Goal: Task Accomplishment & Management: Manage account settings

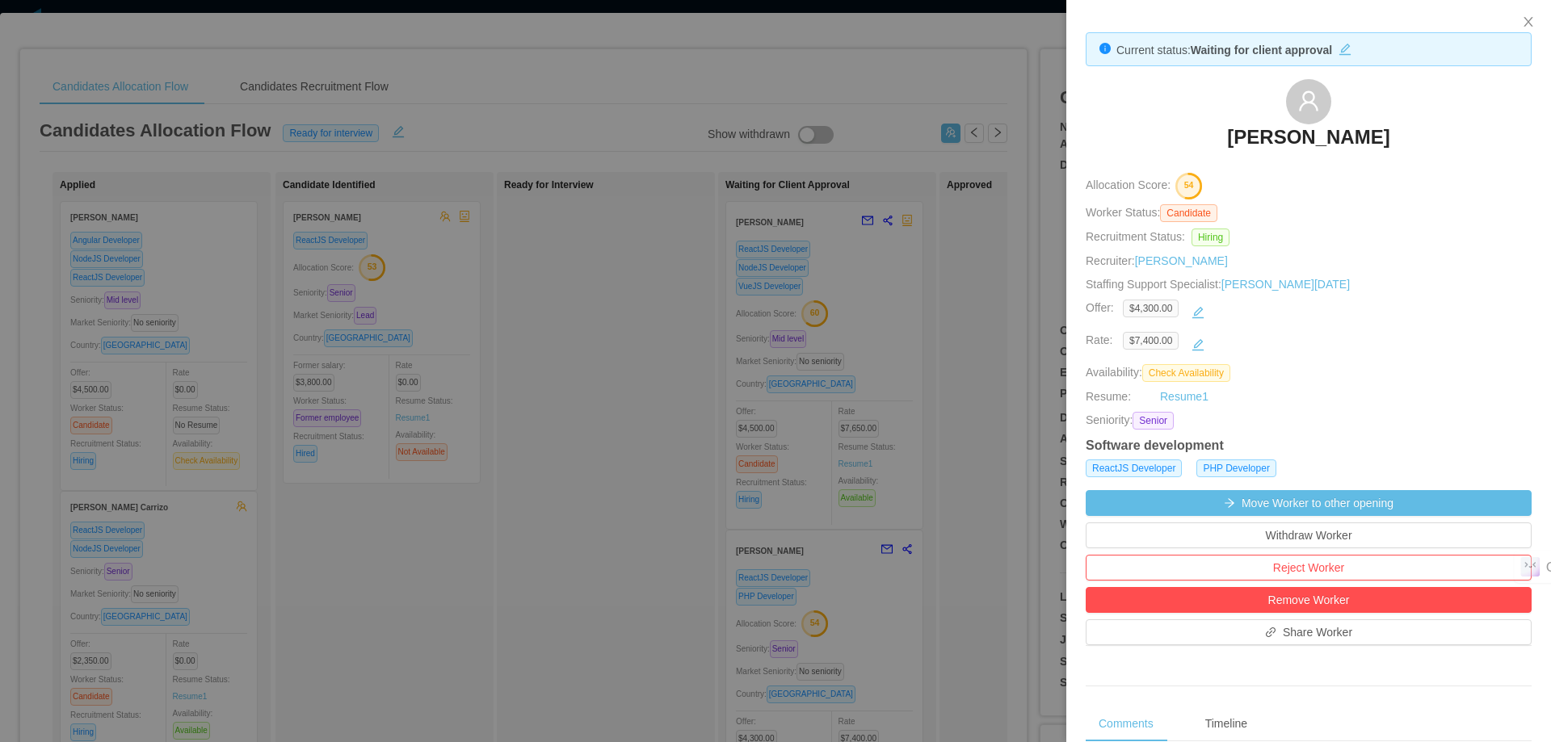
scroll to position [515, 0]
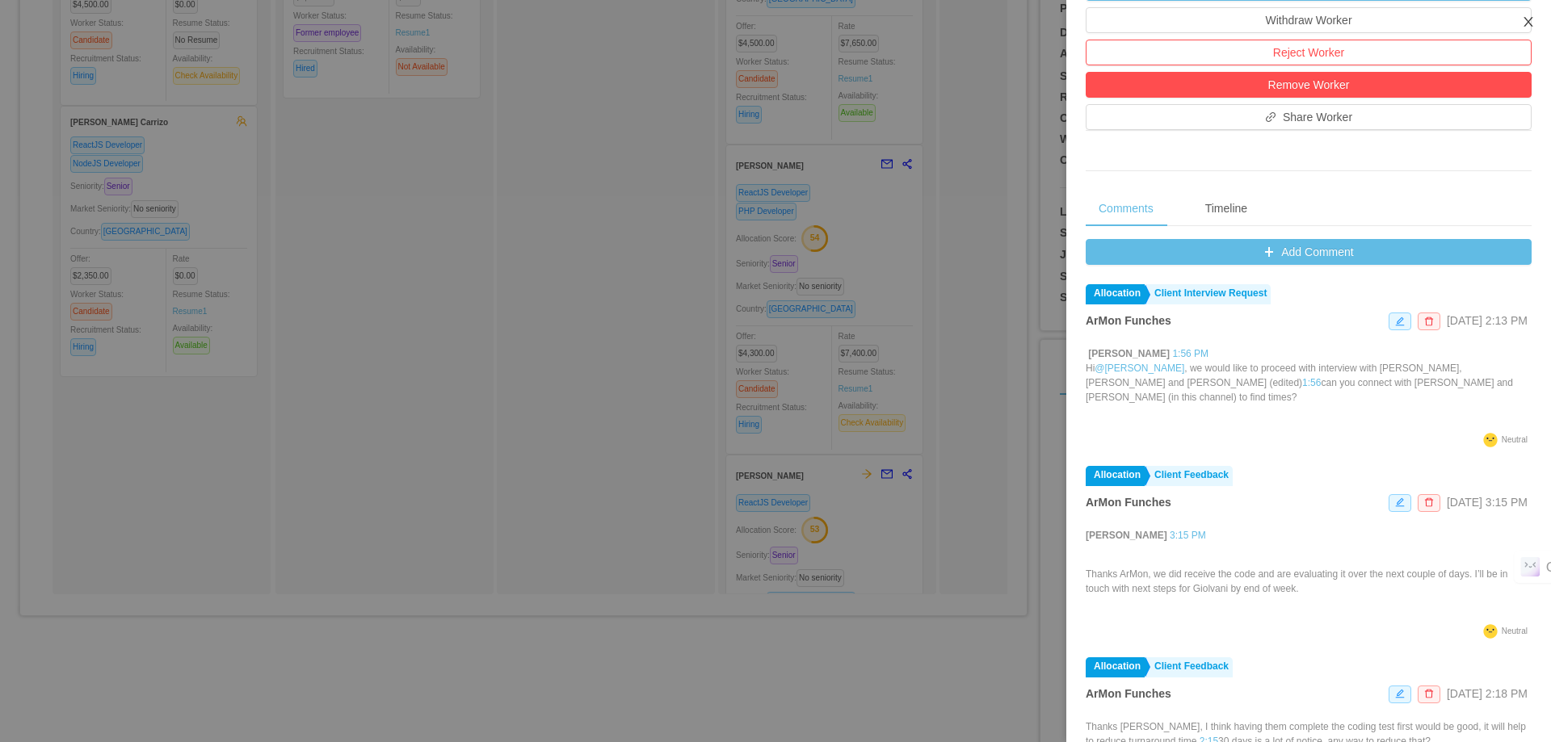
click at [1528, 22] on icon "icon: close" at bounding box center [1527, 22] width 9 height 10
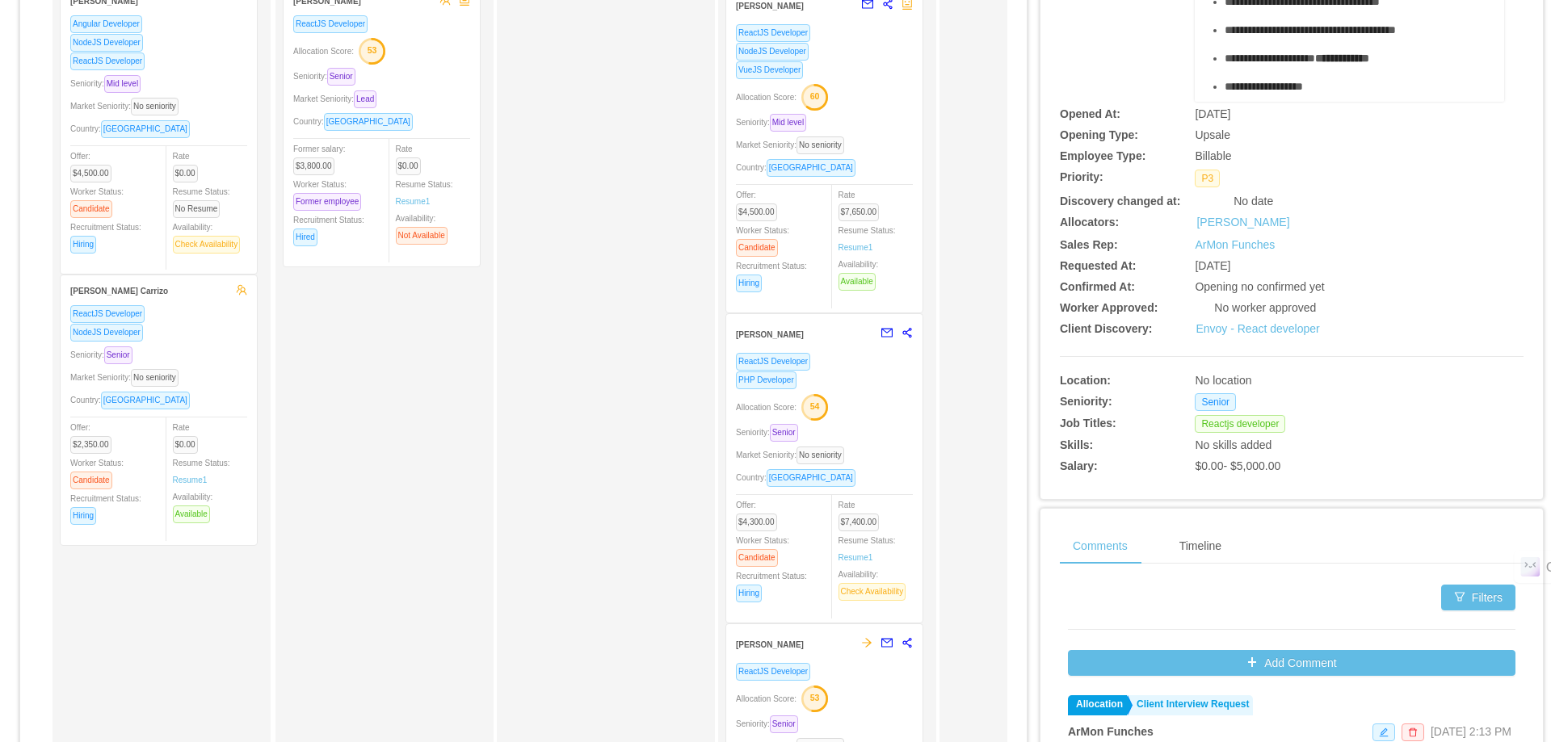
scroll to position [0, 0]
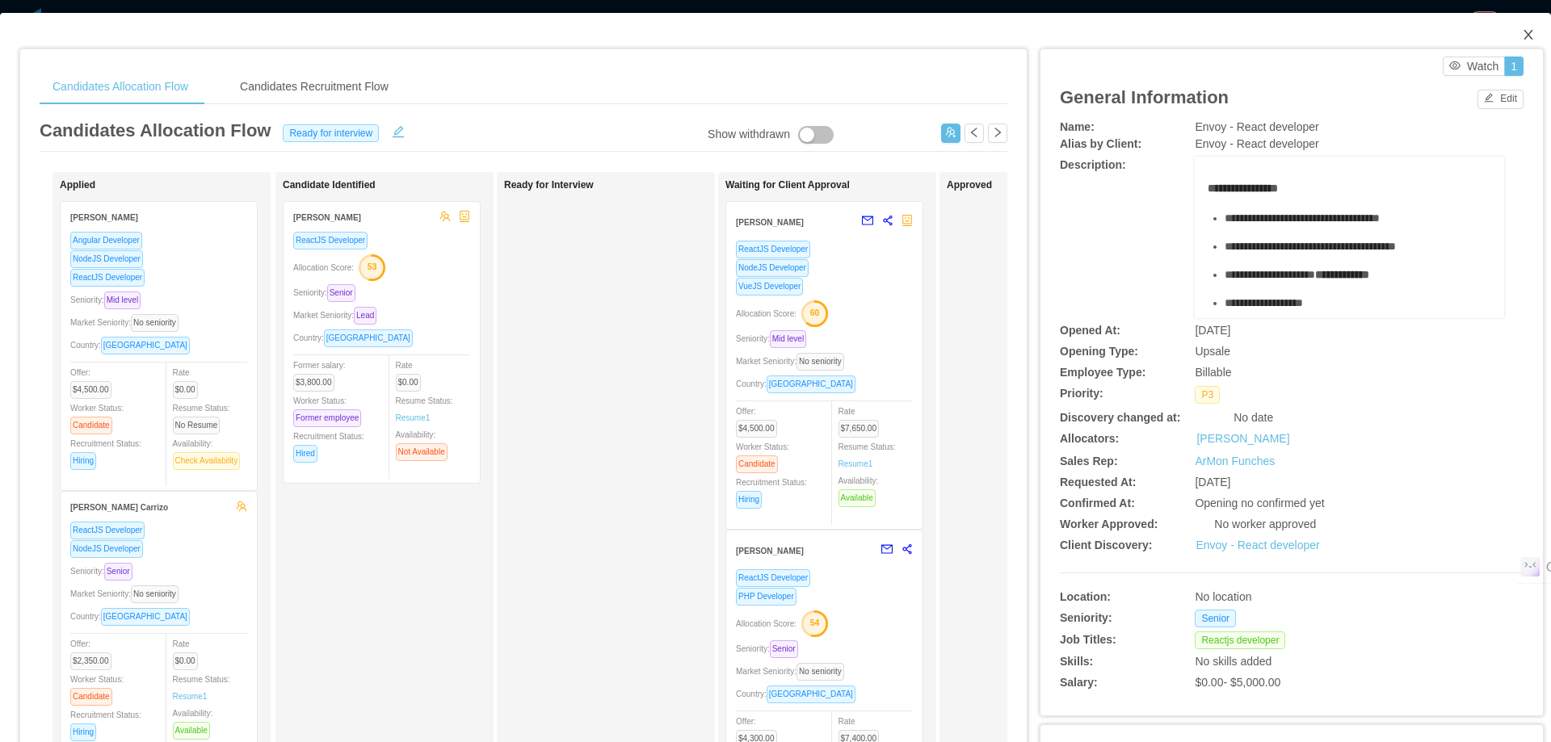
click at [1522, 38] on icon "icon: close" at bounding box center [1528, 34] width 13 height 13
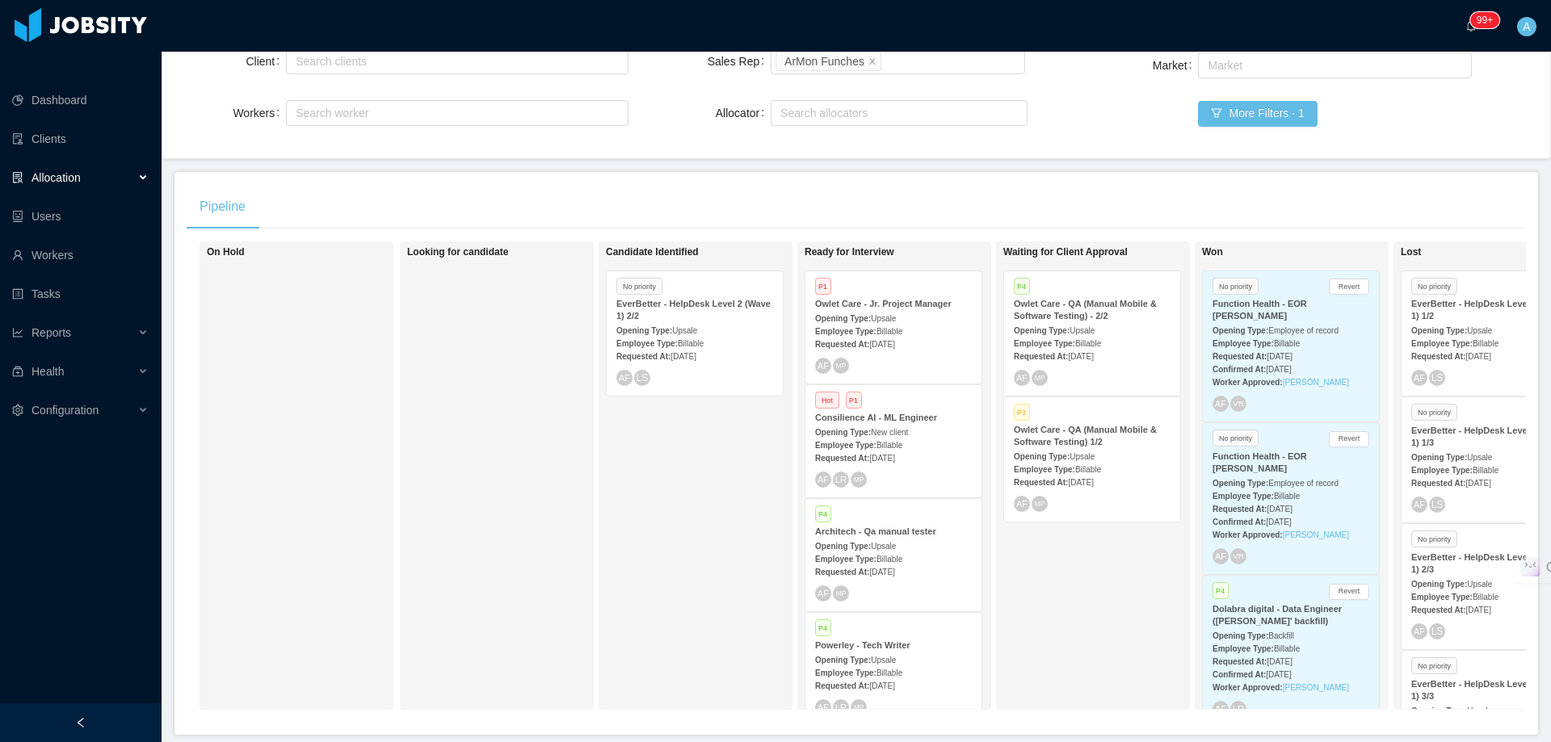
scroll to position [233, 0]
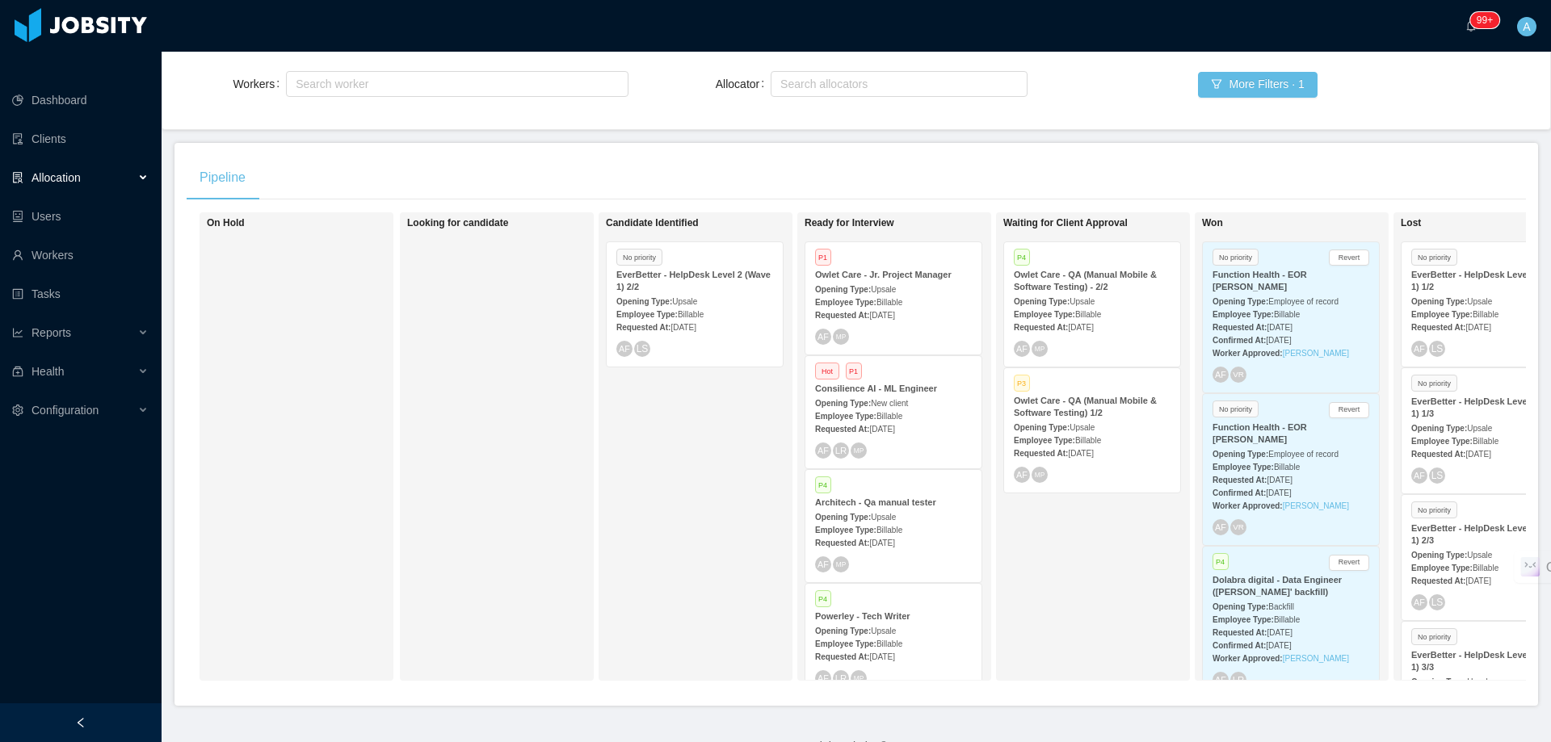
click at [918, 356] on div "Hot P1 Consilience AI - ML Engineer Opening Type: New client Employee Type: Bil…" at bounding box center [893, 412] width 176 height 112
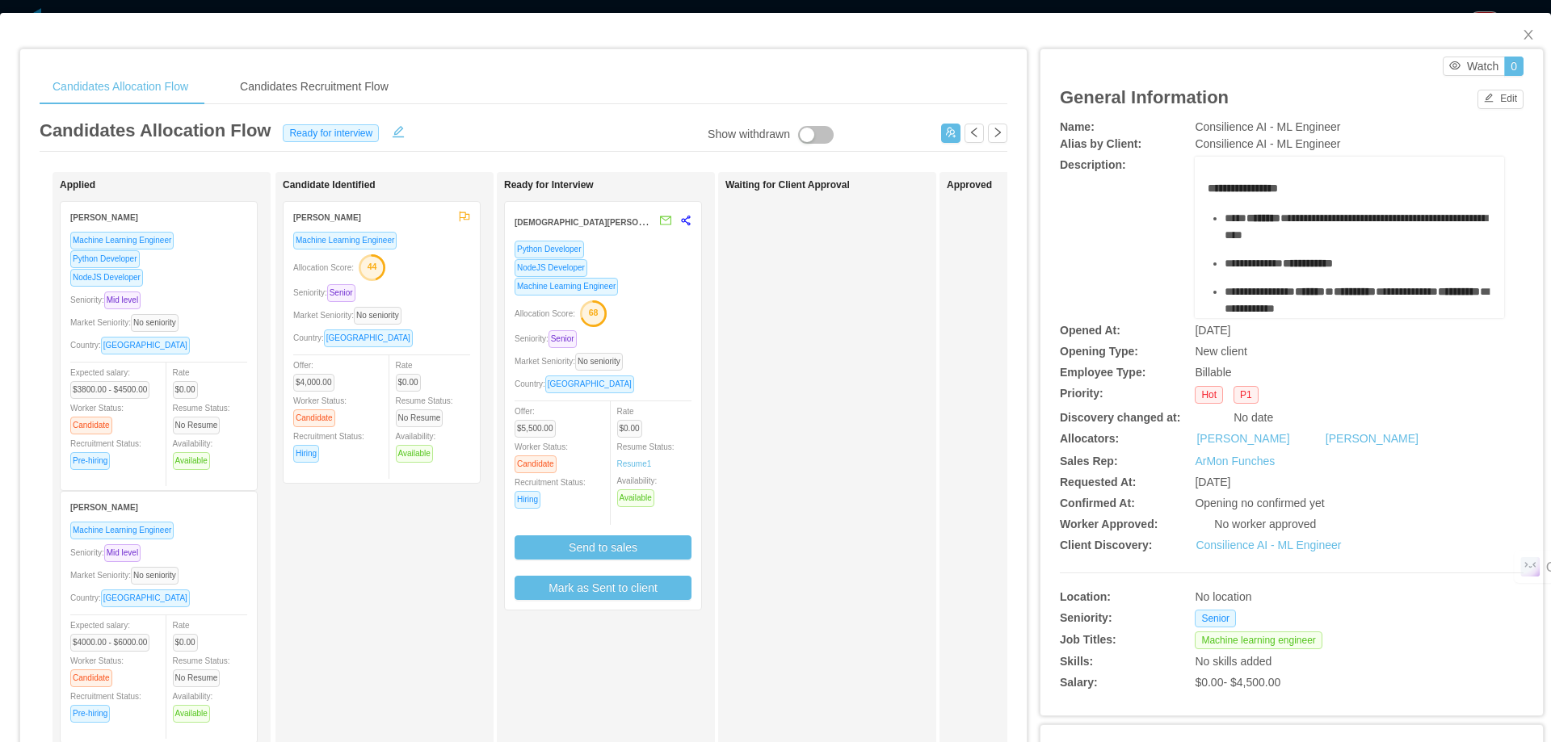
click at [664, 321] on div "Allocation Score: 68" at bounding box center [603, 313] width 177 height 26
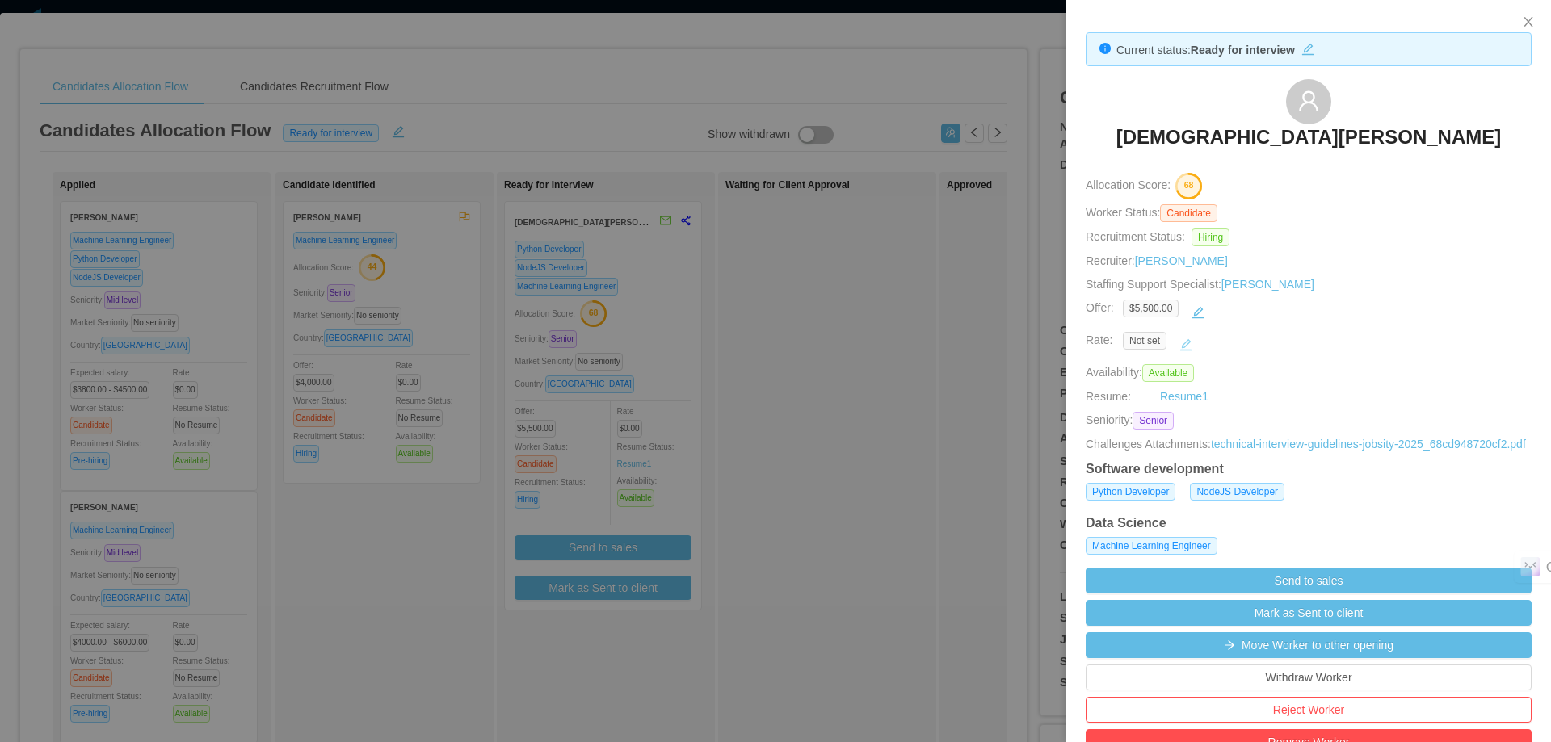
click at [1185, 345] on button "button" at bounding box center [1186, 345] width 26 height 26
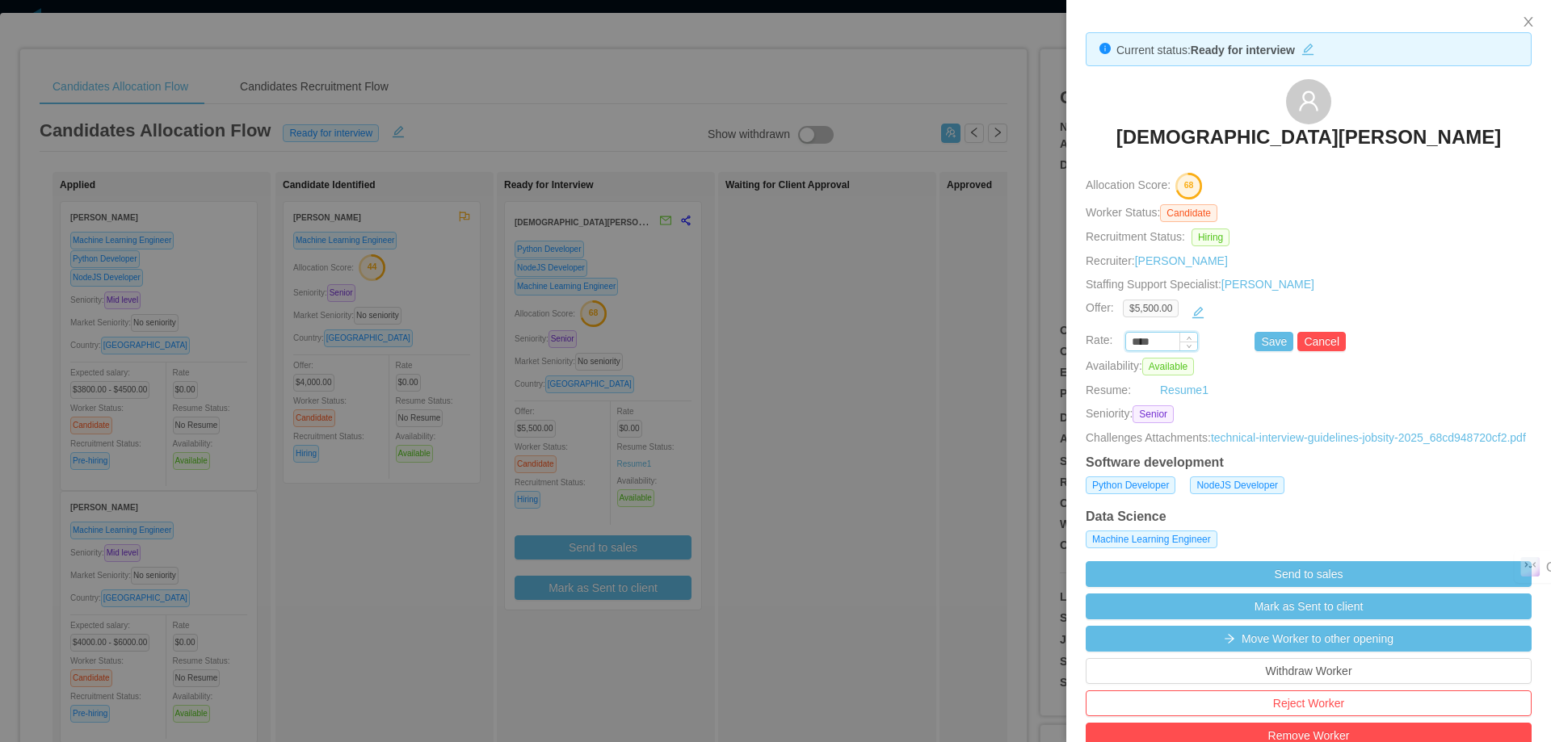
click at [1141, 339] on input "****" at bounding box center [1161, 343] width 71 height 18
type input "*******"
click at [1272, 346] on button "Save" at bounding box center [1273, 341] width 39 height 19
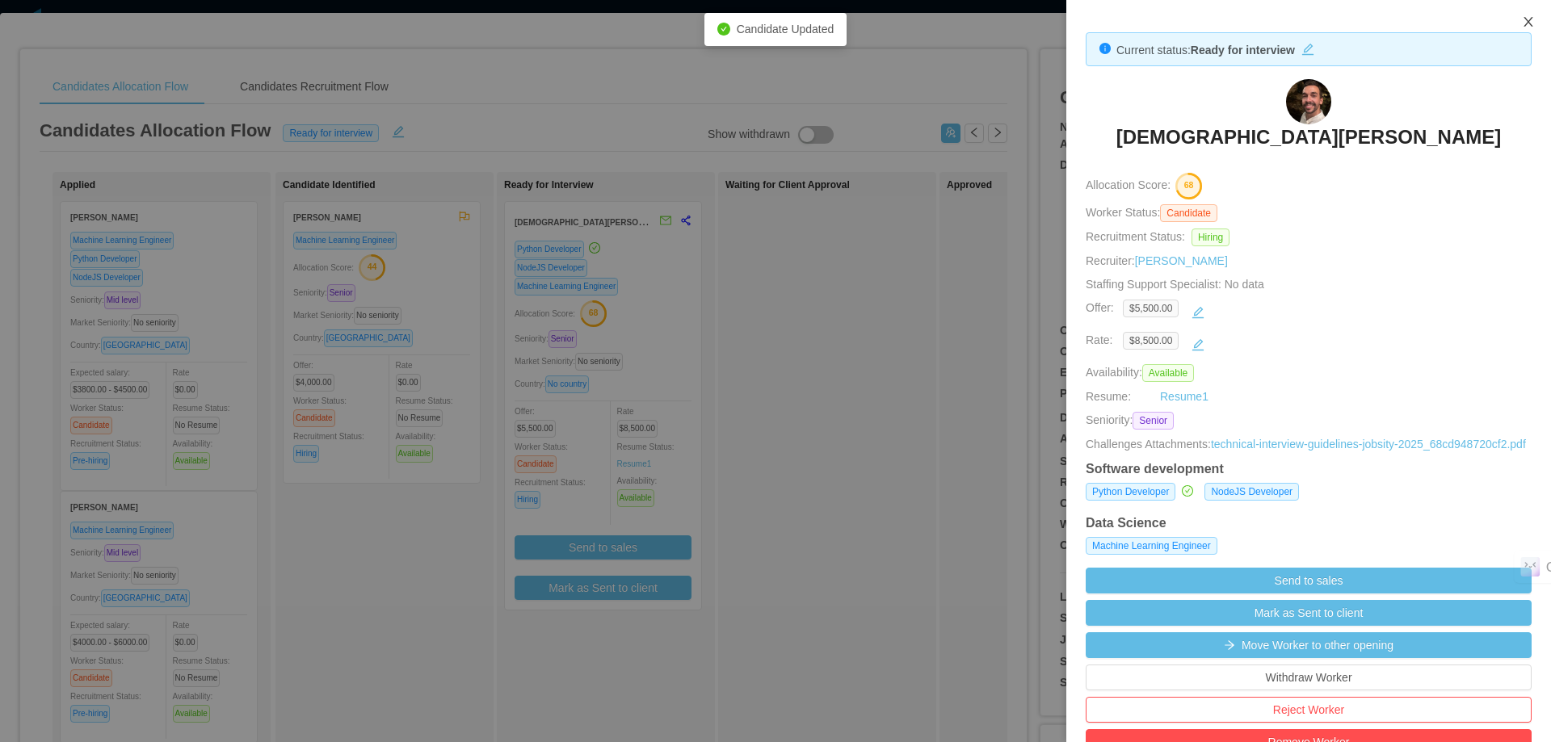
click at [1525, 21] on icon "icon: close" at bounding box center [1528, 21] width 13 height 13
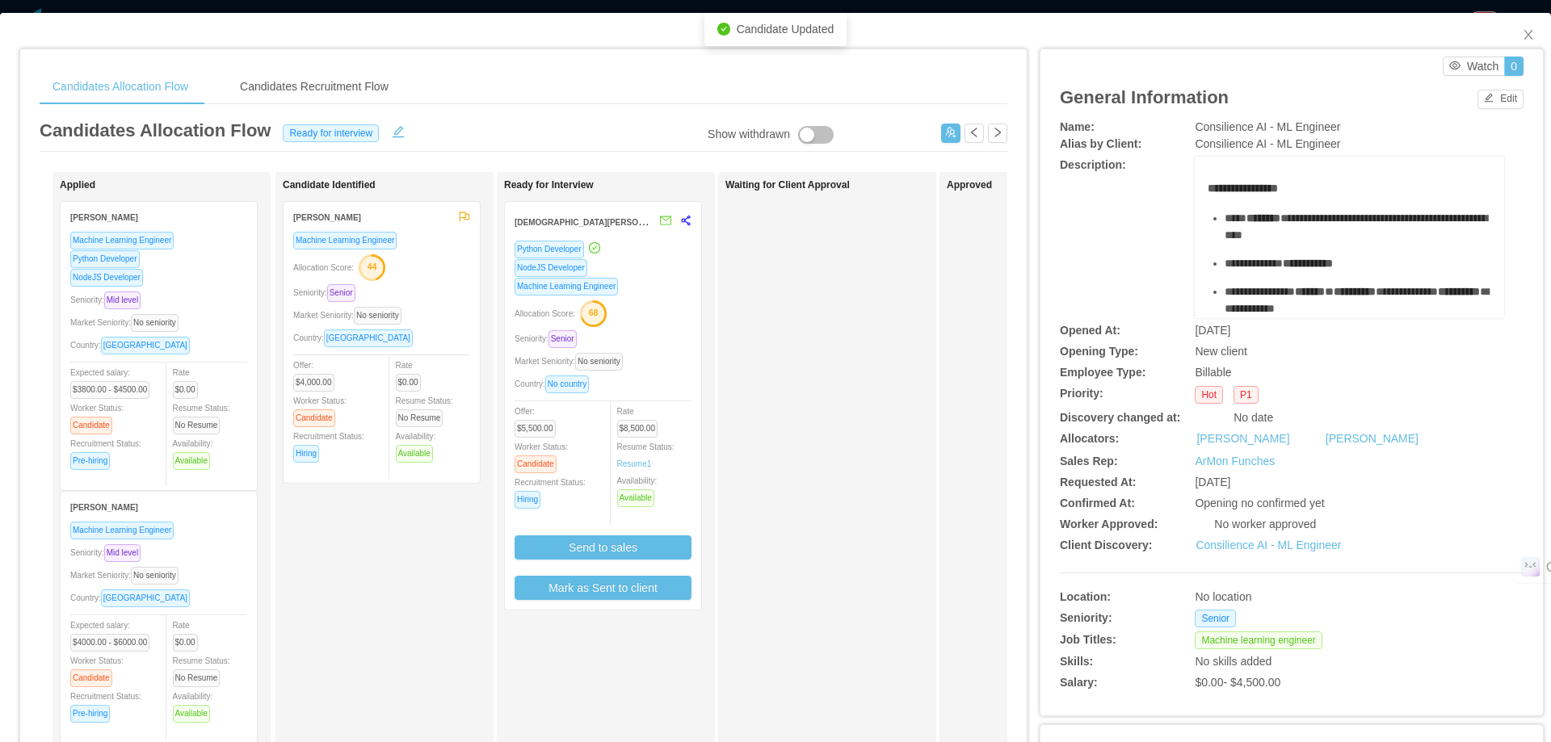
click at [691, 223] on div "[DEMOGRAPHIC_DATA][PERSON_NAME]" at bounding box center [603, 221] width 196 height 39
click at [683, 222] on icon "share-alt" at bounding box center [685, 221] width 9 height 10
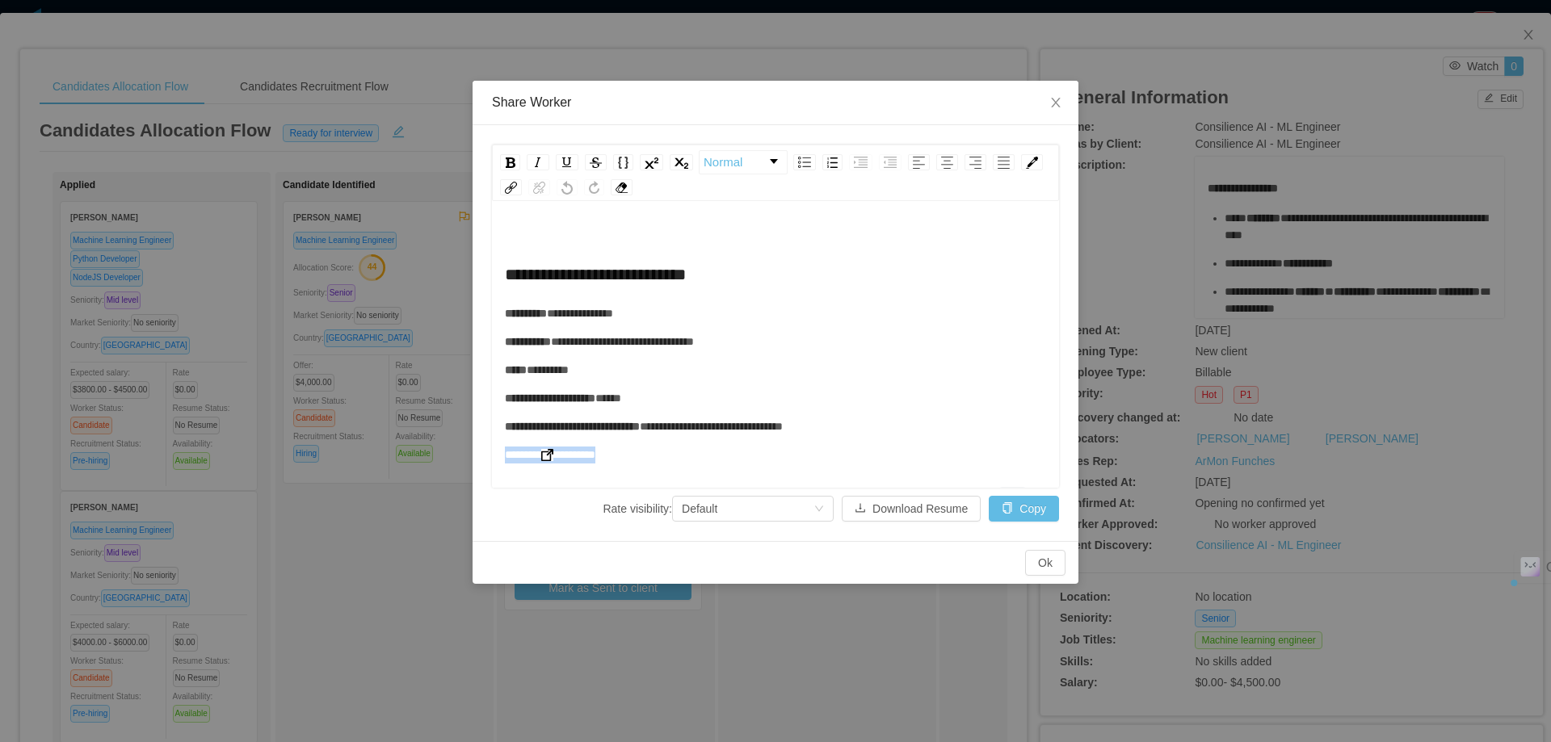
drag, startPoint x: 629, startPoint y: 452, endPoint x: 506, endPoint y: 455, distance: 123.6
click at [506, 455] on div "**********" at bounding box center [776, 455] width 542 height 17
copy span "**********"
click at [1063, 107] on span "Close" at bounding box center [1055, 103] width 45 height 45
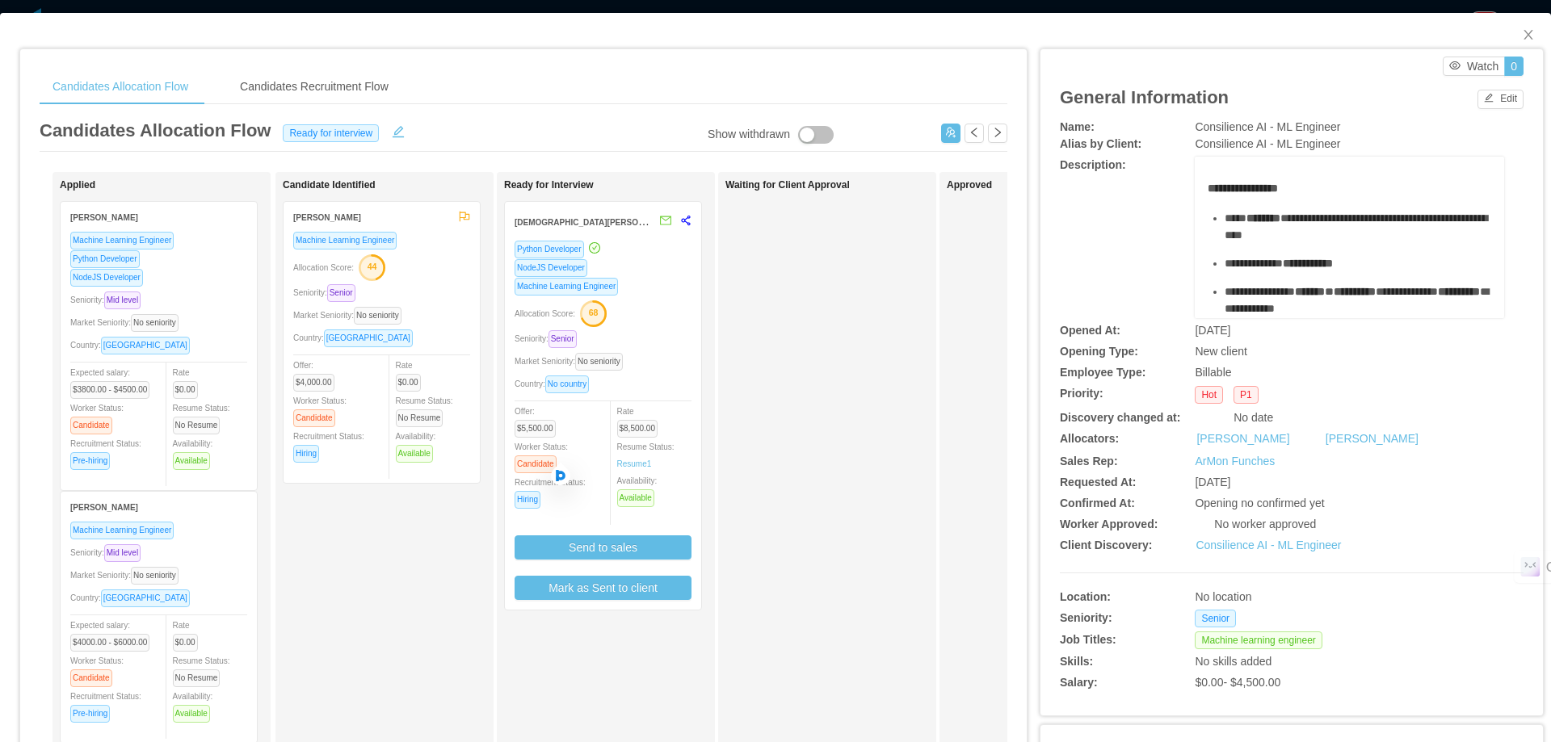
click at [690, 220] on icon "share-alt" at bounding box center [685, 220] width 11 height 11
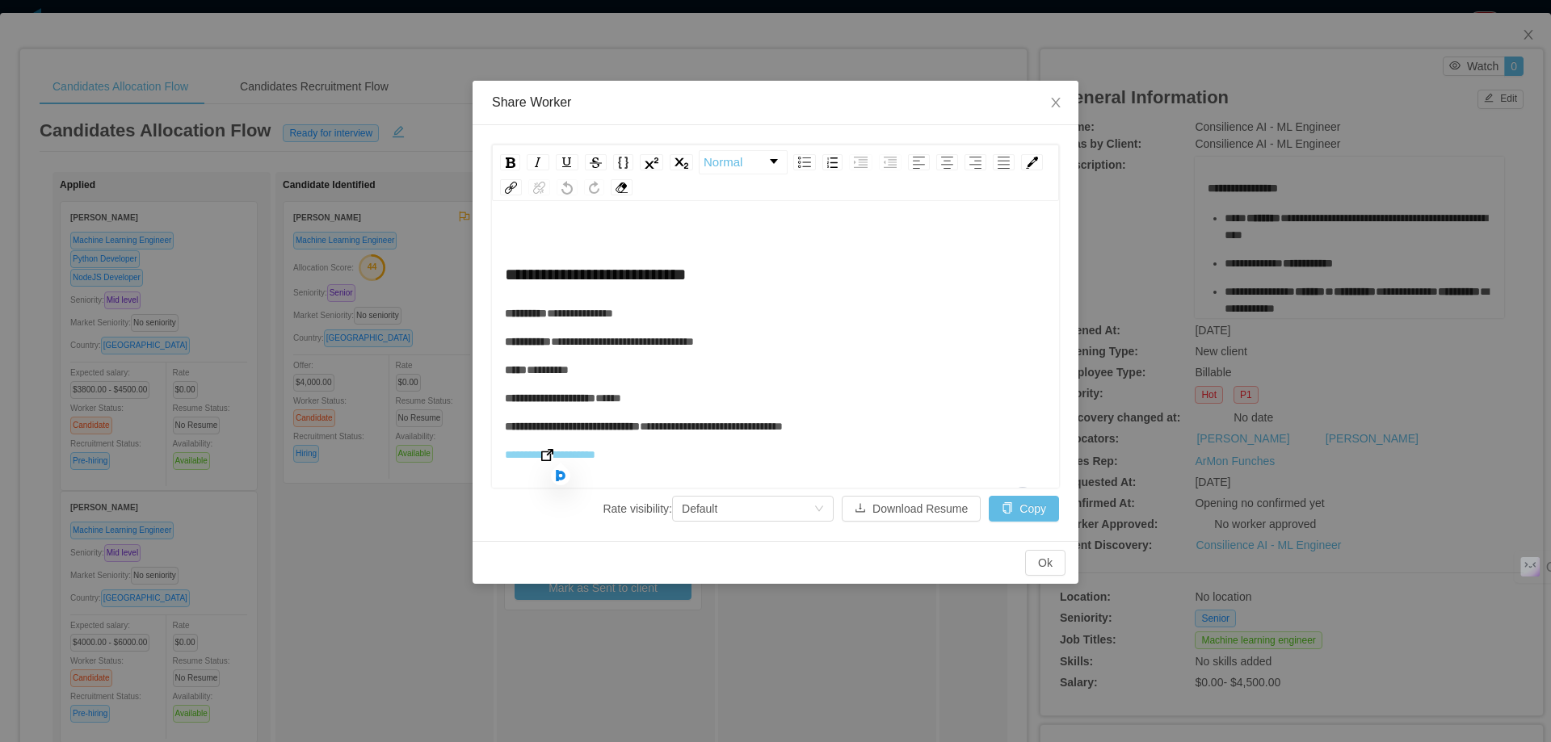
click at [584, 452] on span "**********" at bounding box center [550, 454] width 90 height 11
click at [552, 453] on img "To enrich screen reader interactions, please activate Accessibility in Grammarl…" at bounding box center [547, 455] width 12 height 12
click at [1054, 99] on icon "icon: close" at bounding box center [1055, 102] width 13 height 13
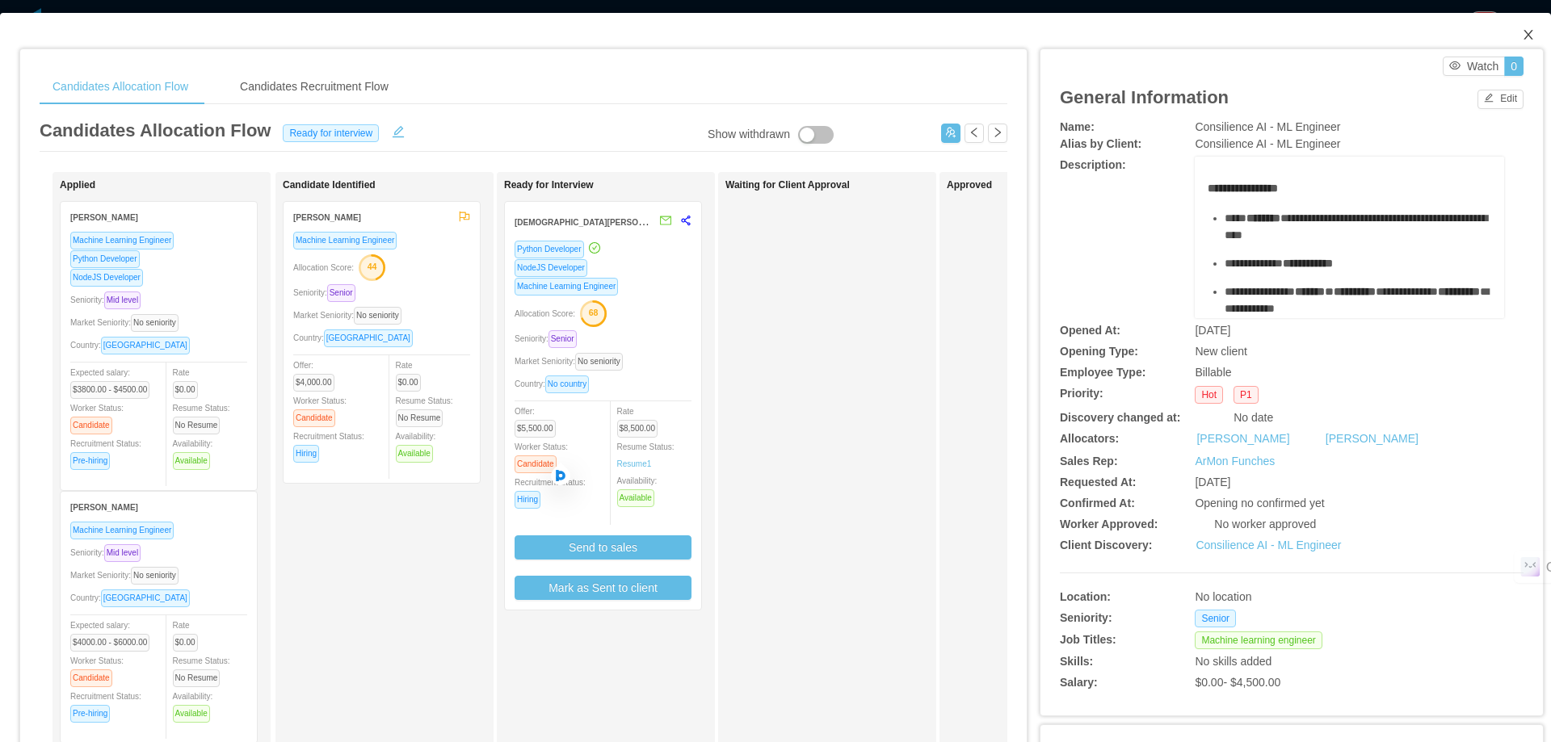
click at [1510, 42] on span "Close" at bounding box center [1528, 35] width 45 height 45
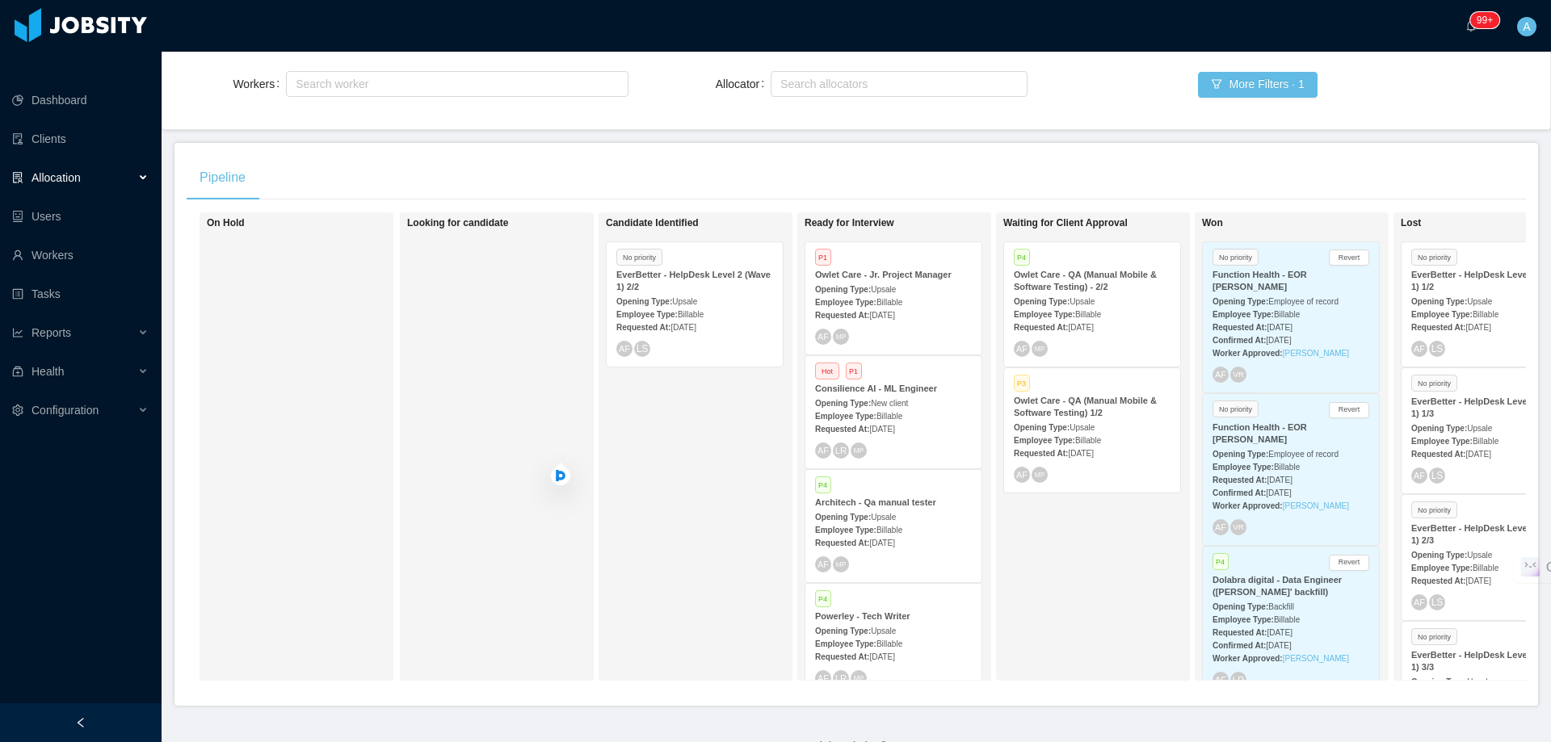
click at [914, 407] on div "Employee Type: Billable" at bounding box center [893, 415] width 157 height 17
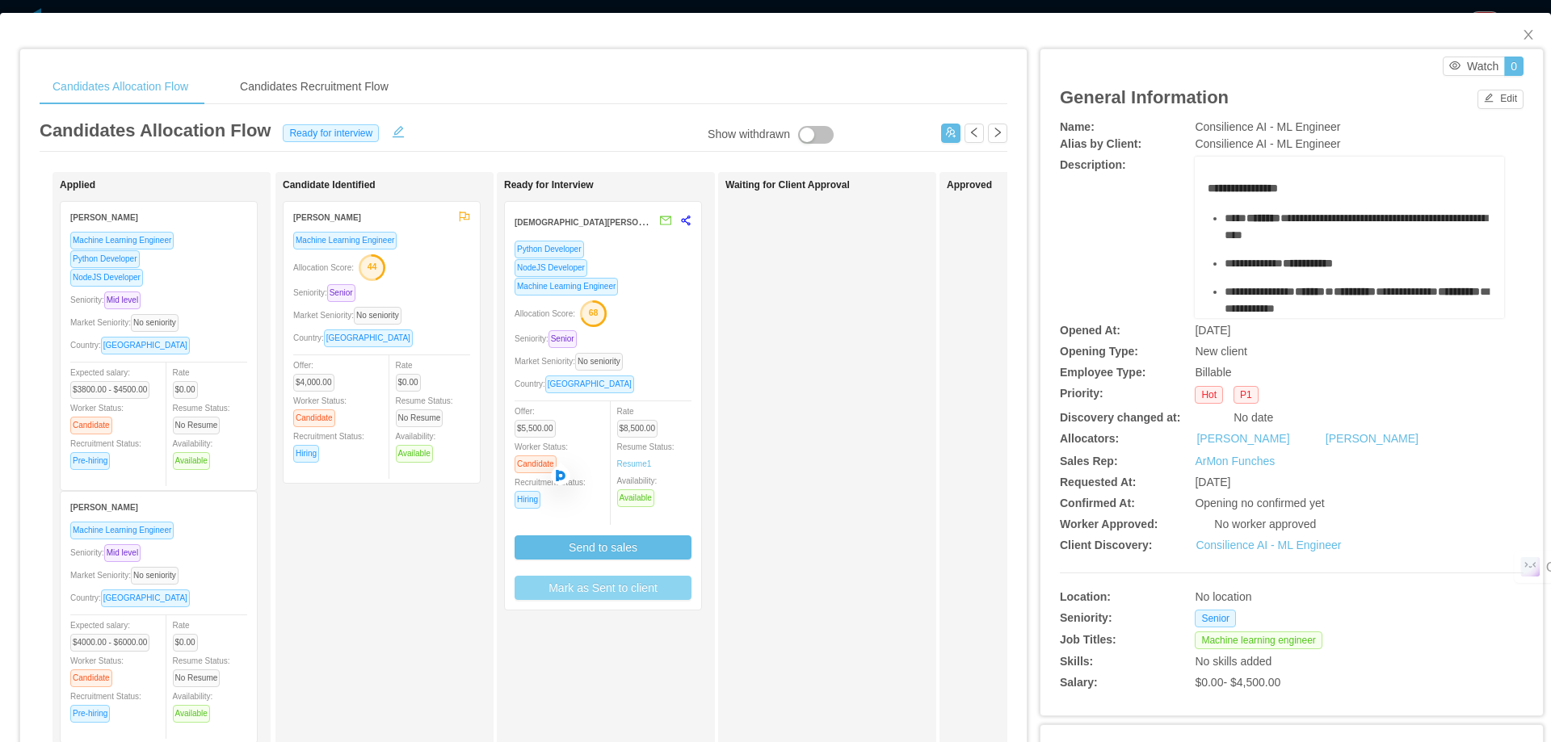
click at [628, 595] on button "Mark as Sent to client" at bounding box center [603, 588] width 177 height 24
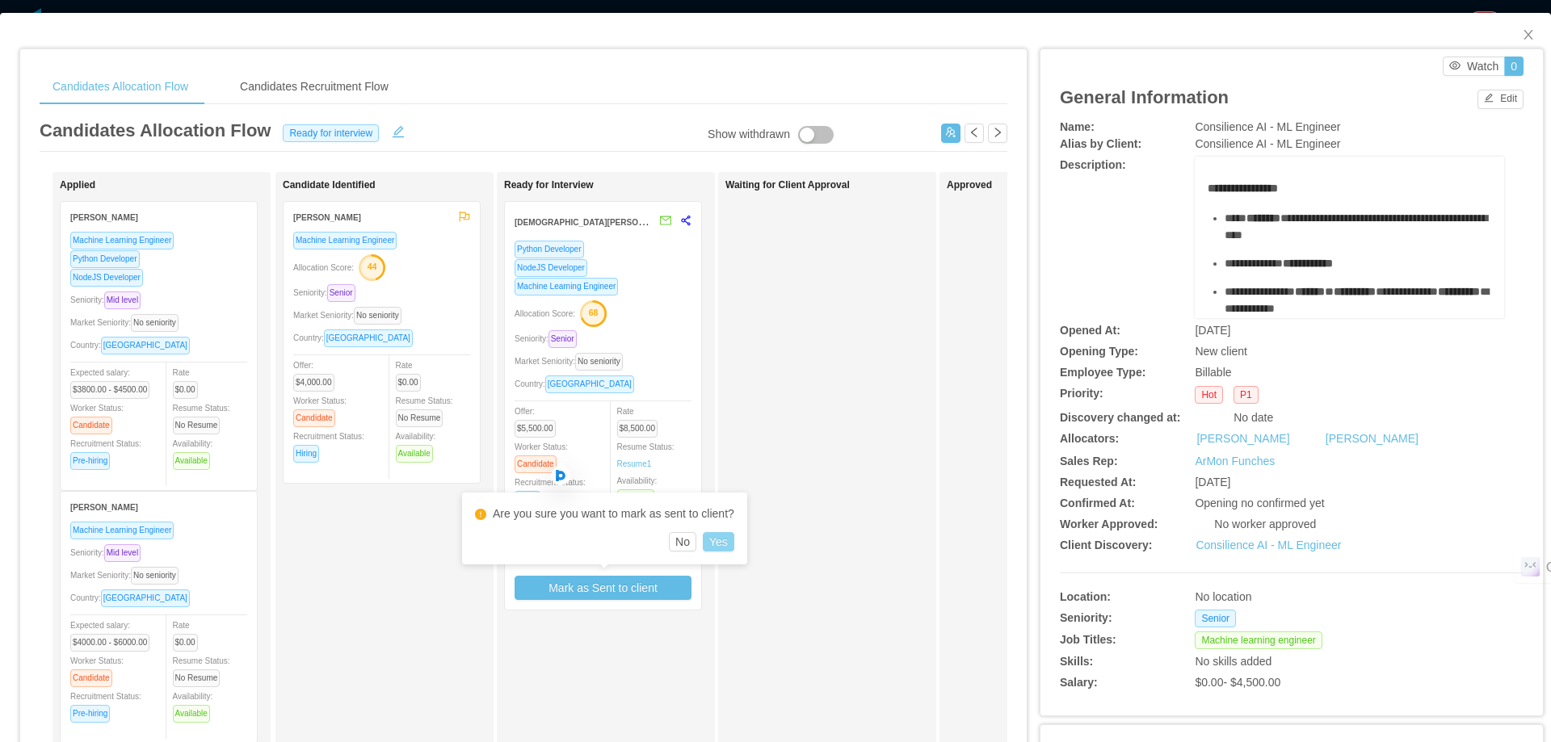
click at [720, 545] on button "Yes" at bounding box center [719, 541] width 32 height 19
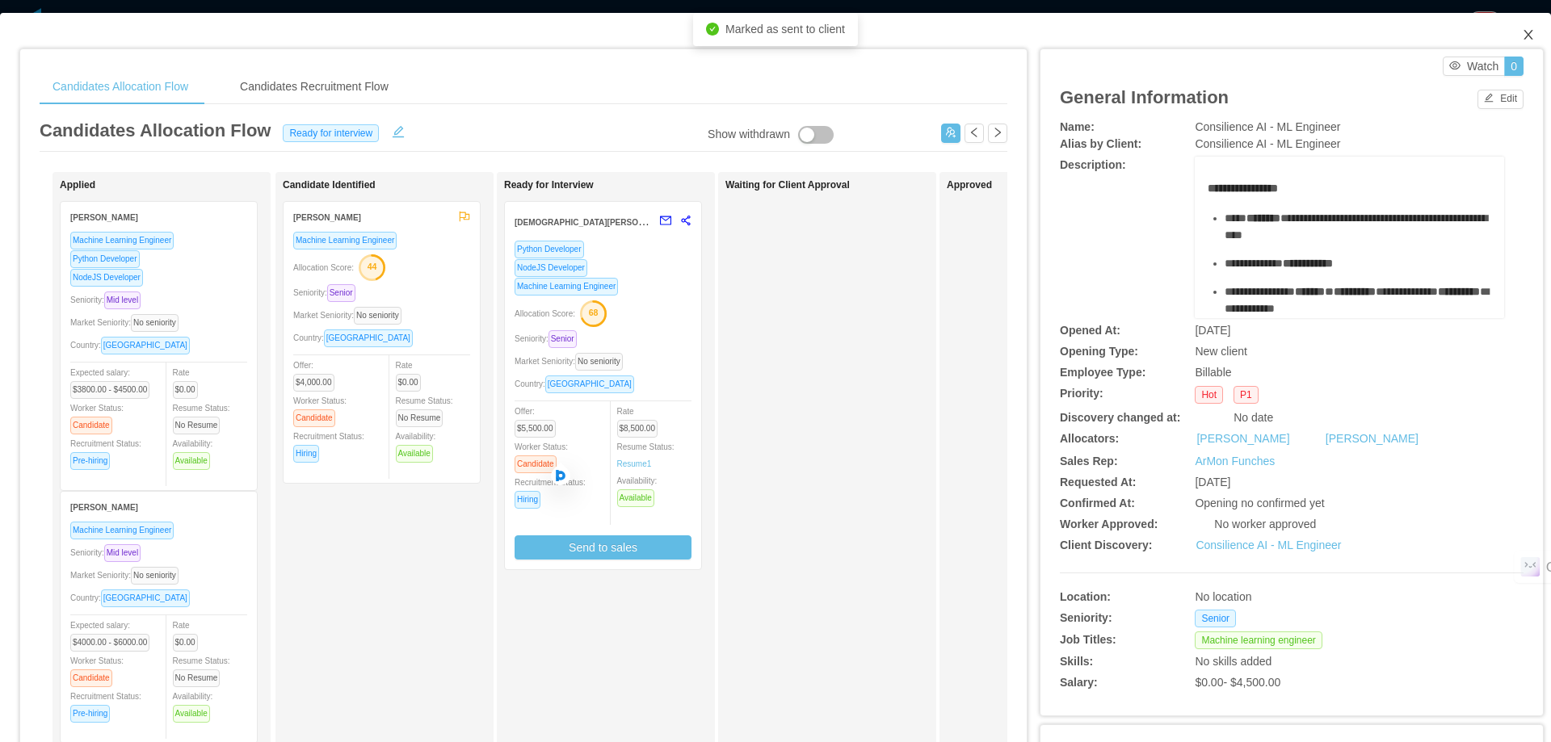
click at [1522, 41] on icon "icon: close" at bounding box center [1528, 34] width 13 height 13
